Goal: Information Seeking & Learning: Learn about a topic

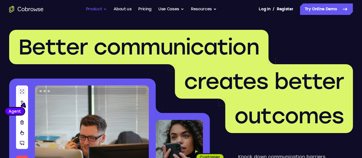
click at [99, 10] on button "Product" at bounding box center [96, 8] width 21 height 11
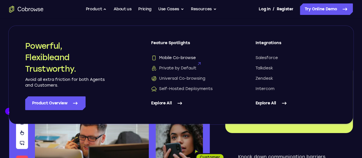
click at [182, 59] on span "Mobile Co-browse" at bounding box center [173, 58] width 45 height 6
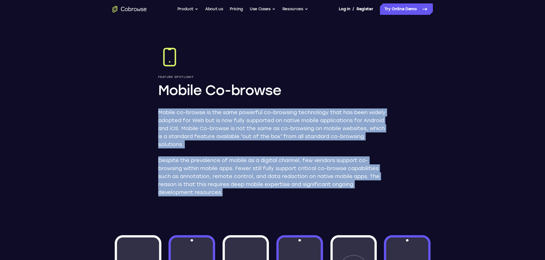
drag, startPoint x: 235, startPoint y: 191, endPoint x: 150, endPoint y: 113, distance: 115.3
copy div "Mobile co-browse is the same powerful co-browsing technology that has been wide…"
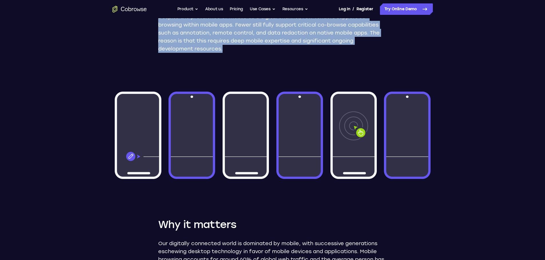
scroll to position [57, 0]
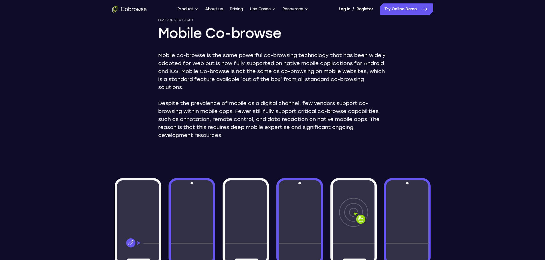
click at [98, 110] on div "Feature Spotlight Mobile Co-browse Mobile co-browse is the same powerful co-bro…" at bounding box center [272, 238] width 366 height 554
